Goal: Information Seeking & Learning: Learn about a topic

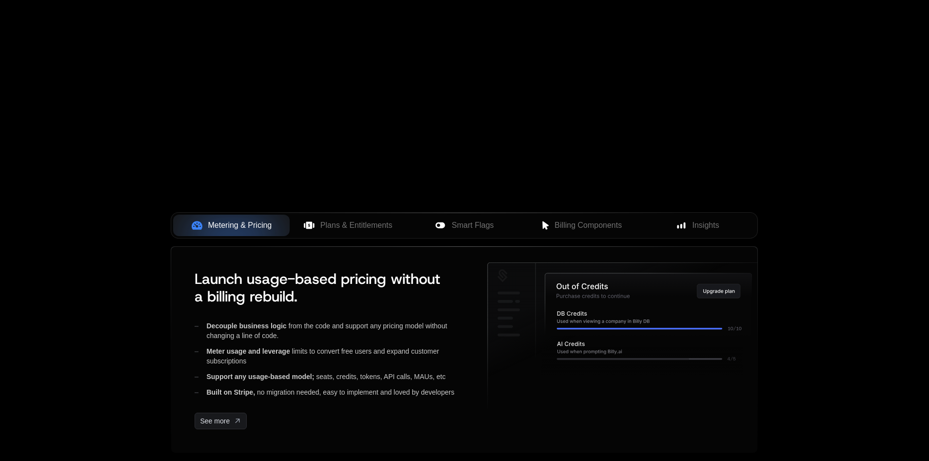
scroll to position [292, 0]
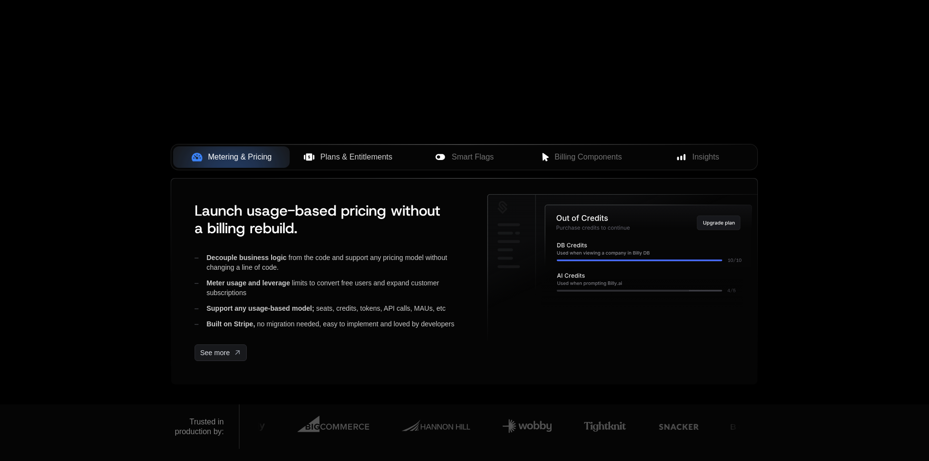
click at [307, 147] on button "Plans & Entitlements" at bounding box center [348, 156] width 116 height 21
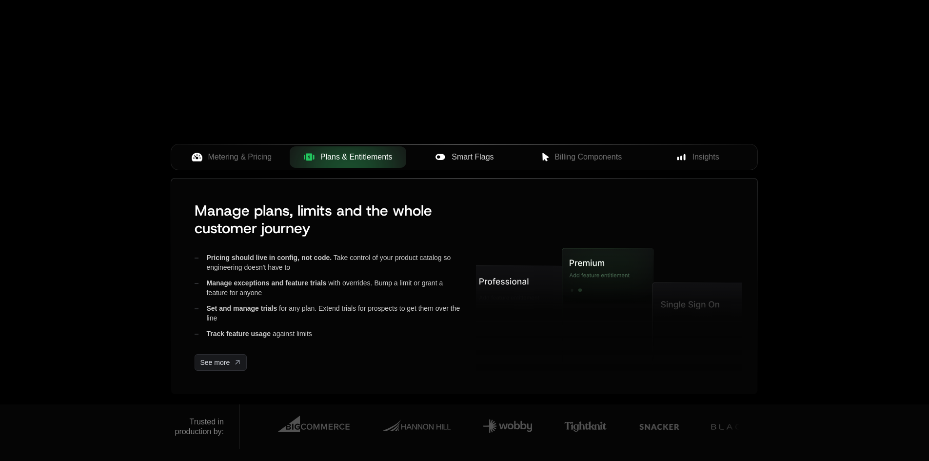
click at [462, 152] on span "Smart Flags" at bounding box center [472, 157] width 42 height 12
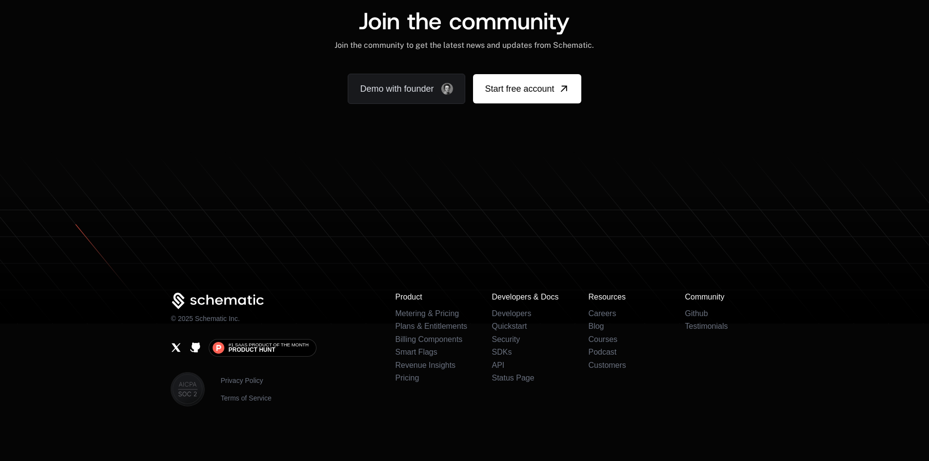
scroll to position [6021, 0]
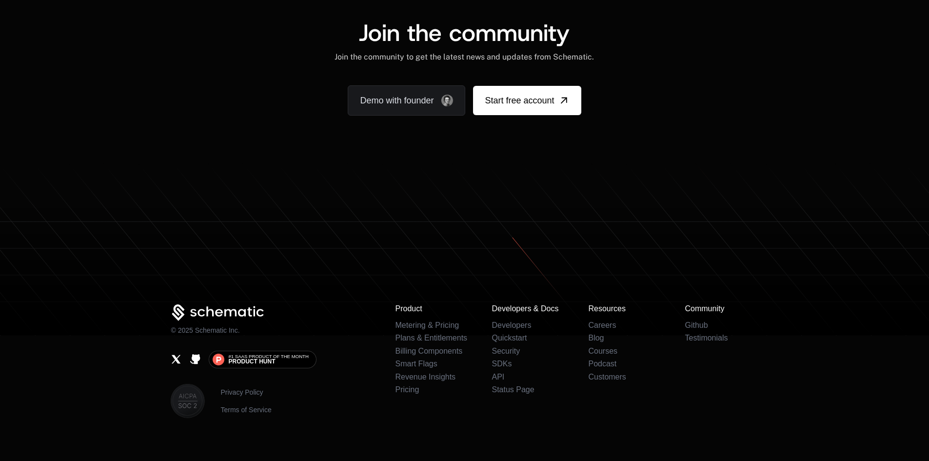
scroll to position [5964, 0]
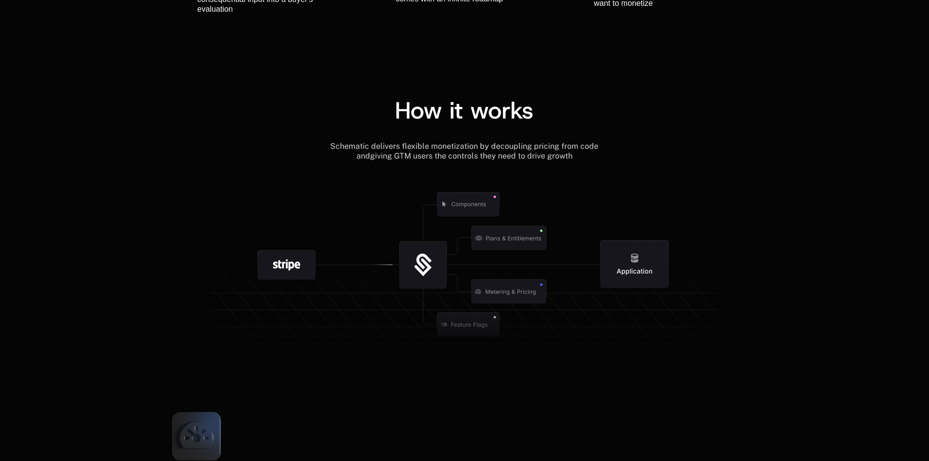
scroll to position [1267, 0]
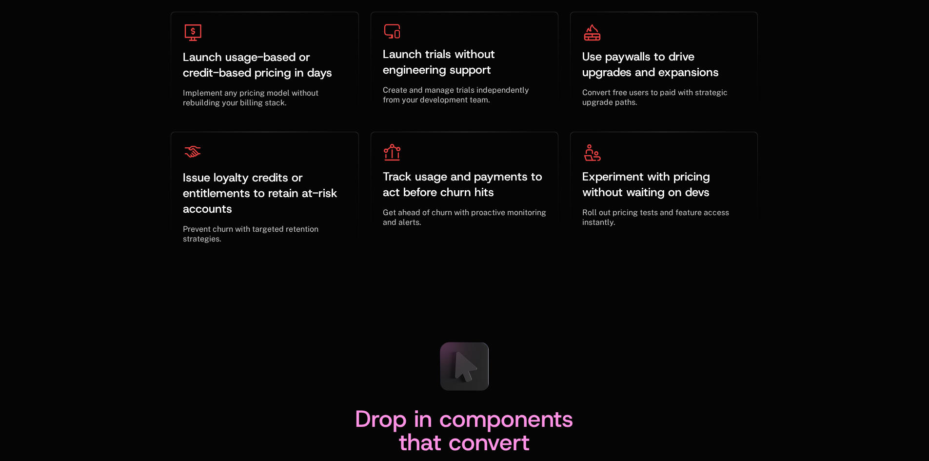
scroll to position [3217, 0]
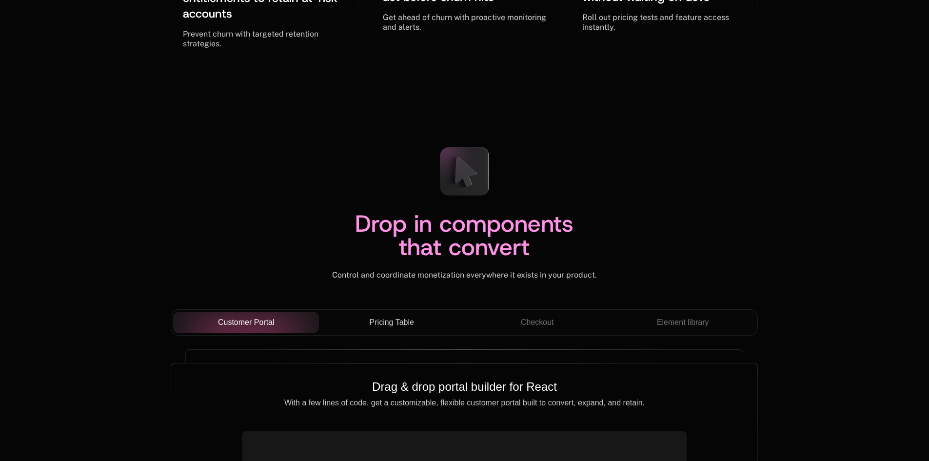
click at [455, 317] on div "Pricing Table" at bounding box center [392, 322] width 130 height 12
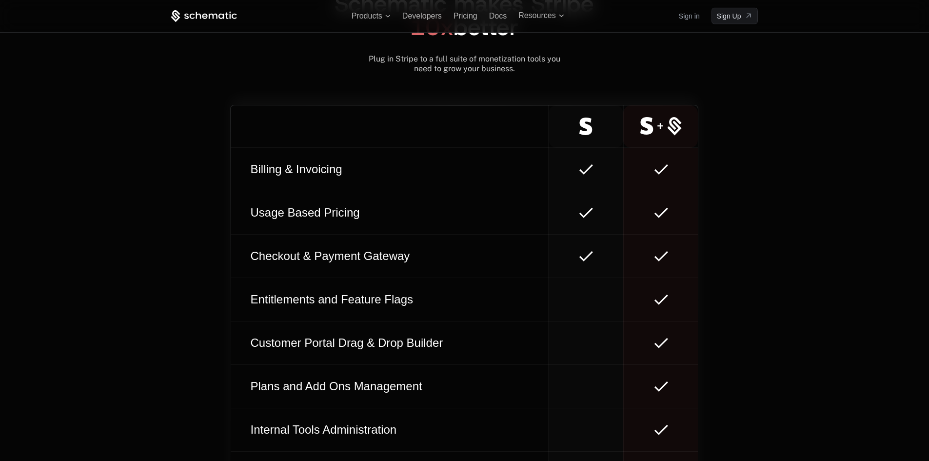
scroll to position [5270, 0]
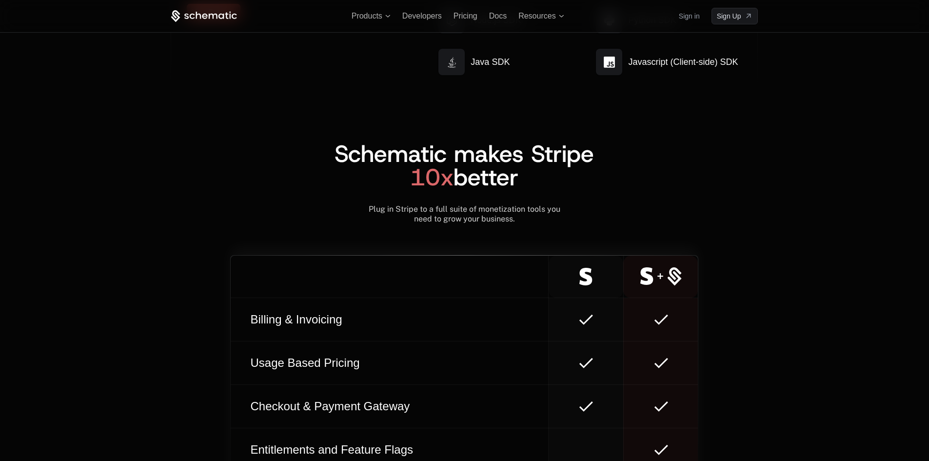
drag, startPoint x: 408, startPoint y: 297, endPoint x: 284, endPoint y: 302, distance: 124.4
click at [284, 302] on td "Billing & Invoicing" at bounding box center [389, 319] width 317 height 43
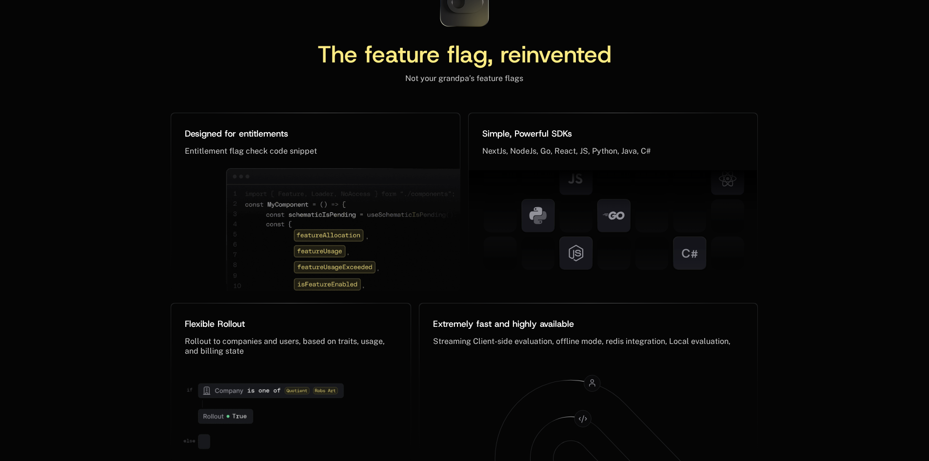
scroll to position [4551, 0]
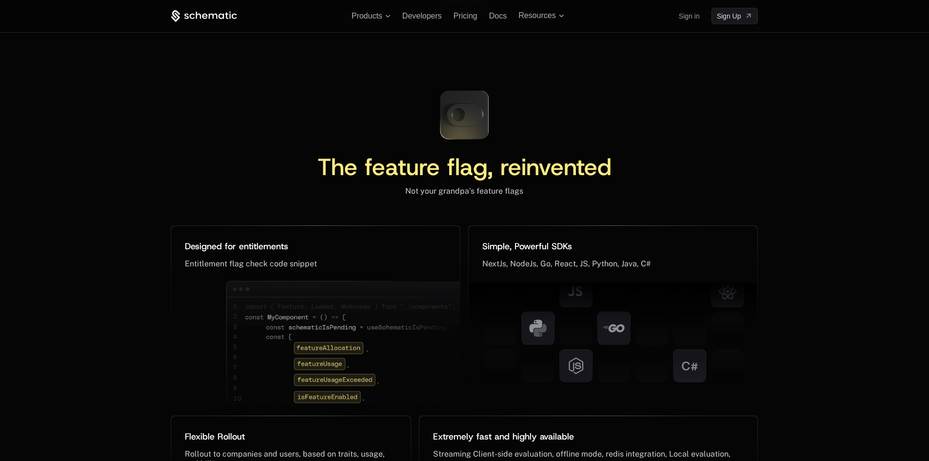
scroll to position [4323, 0]
